Goal: Use online tool/utility: Use online tool/utility

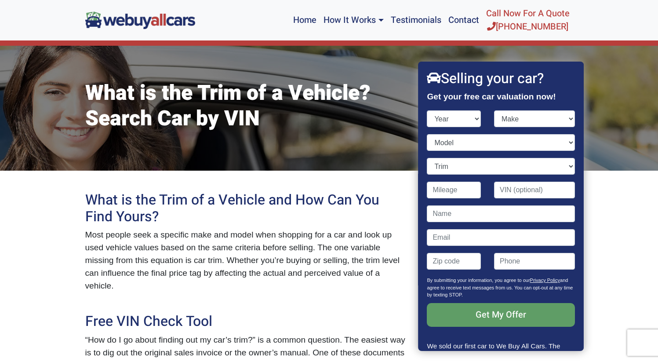
select select "2016"
click at [427, 110] on select "Year [DATE] 2024 2023 2022 2021 2020 2019 2018 2017 2016 2015 2014 2013 2012 20…" at bounding box center [454, 118] width 54 height 17
click at [546, 117] on select "Make" at bounding box center [534, 118] width 81 height 17
select select "Subaru"
click at [494, 110] on select "Make Acura Alfa Romeo Aston [PERSON_NAME] Audi Bentley BMW Buick Cadillac Chevr…" at bounding box center [534, 118] width 81 height 17
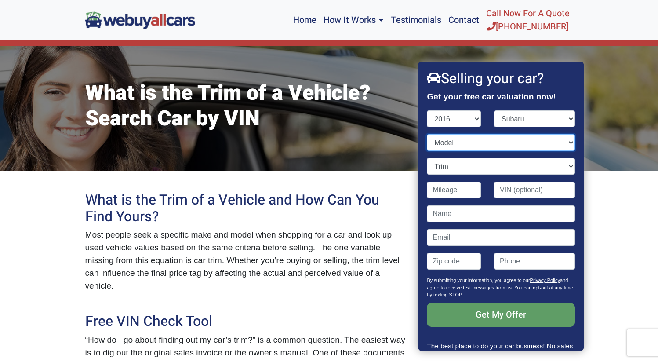
click at [498, 143] on select "Model" at bounding box center [501, 142] width 148 height 17
select select "Forester"
click at [427, 134] on select "Model BRZ Crosstrek Forester Impreza Impreza WRX Legacy Outback" at bounding box center [501, 142] width 148 height 17
click at [486, 167] on select "Trim" at bounding box center [501, 166] width 148 height 17
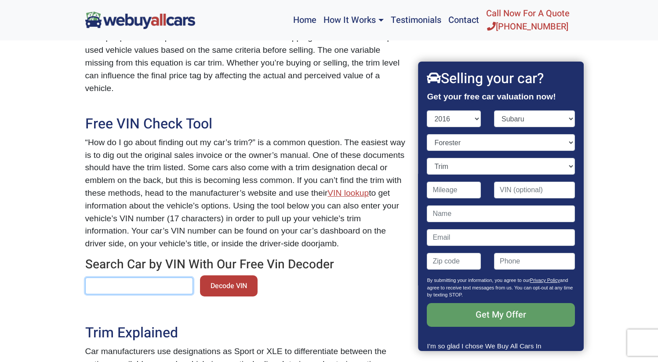
click at [159, 279] on input "text" at bounding box center [139, 285] width 108 height 17
paste input "[US_VEHICLE_IDENTIFICATION_NUMBER]"
type input "[US_VEHICLE_IDENTIFICATION_NUMBER]"
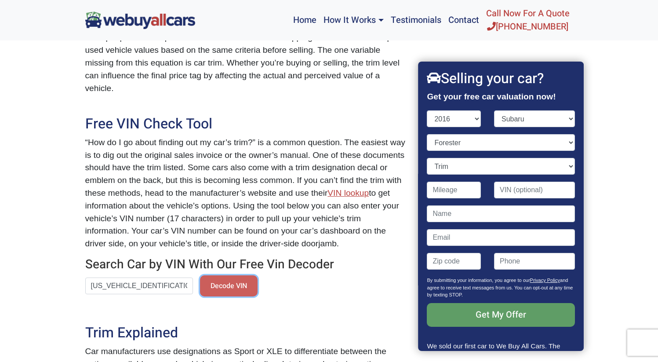
click at [210, 284] on button "Decode VIN" at bounding box center [229, 285] width 58 height 21
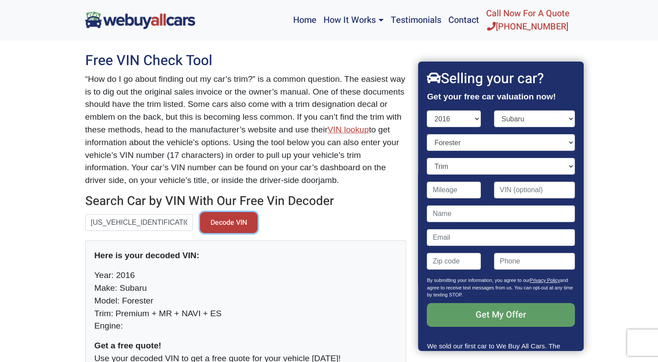
scroll to position [306, 0]
